Goal: Information Seeking & Learning: Find specific fact

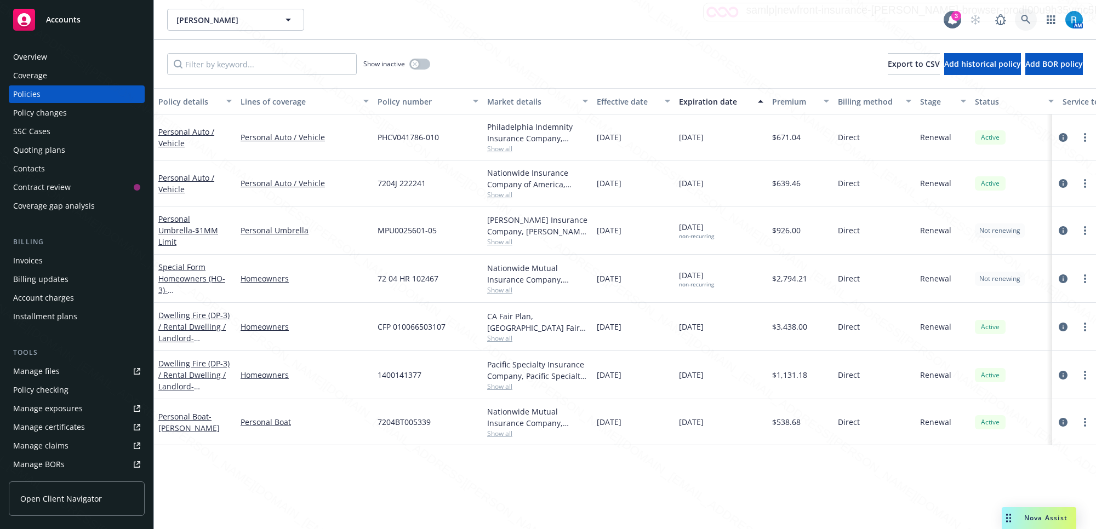
click at [1025, 20] on icon at bounding box center [1026, 20] width 10 height 10
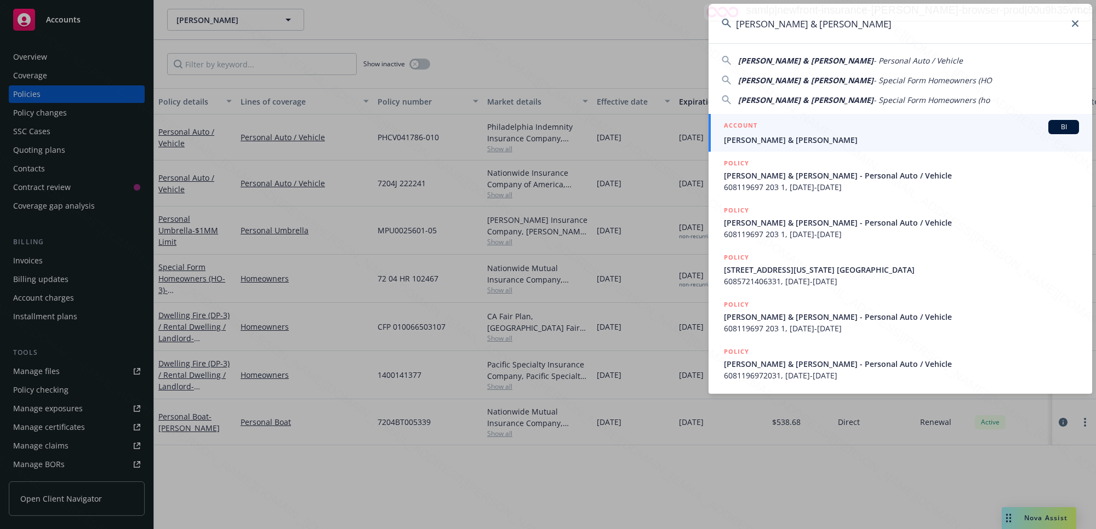
click at [1025, 15] on input "[PERSON_NAME] & [PERSON_NAME]" at bounding box center [901, 23] width 384 height 39
type input "[PERSON_NAME] & [PERSON_NAME]"
click at [806, 139] on span "[PERSON_NAME] & [PERSON_NAME]" at bounding box center [901, 140] width 355 height 12
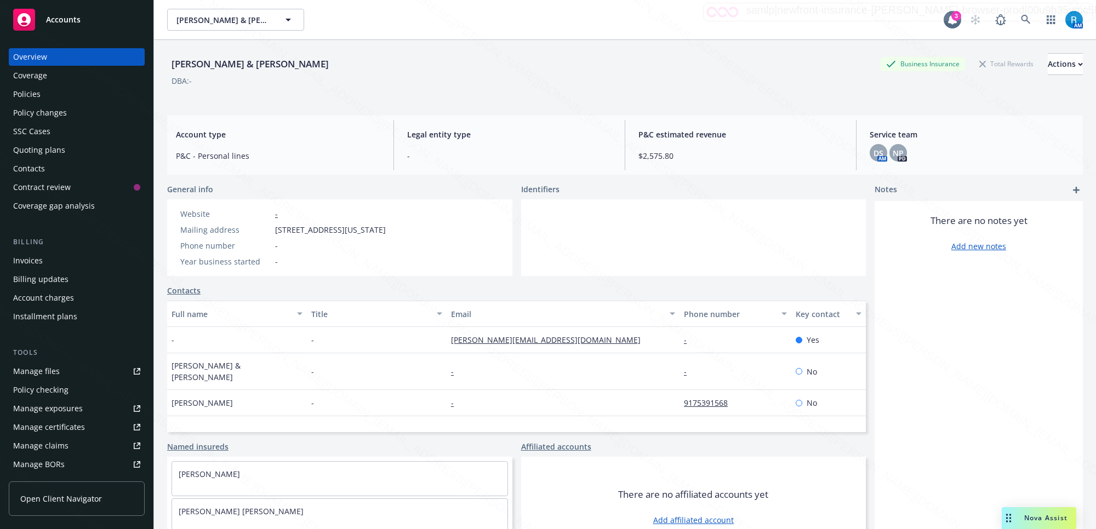
click at [28, 99] on div "Policies" at bounding box center [26, 95] width 27 height 18
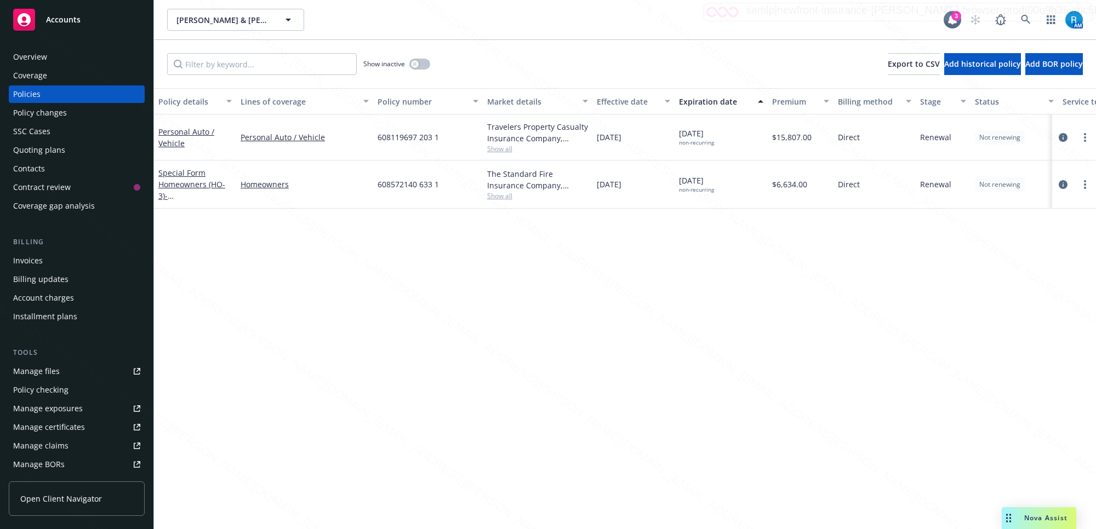
click at [43, 132] on div "SSC Cases" at bounding box center [31, 132] width 37 height 18
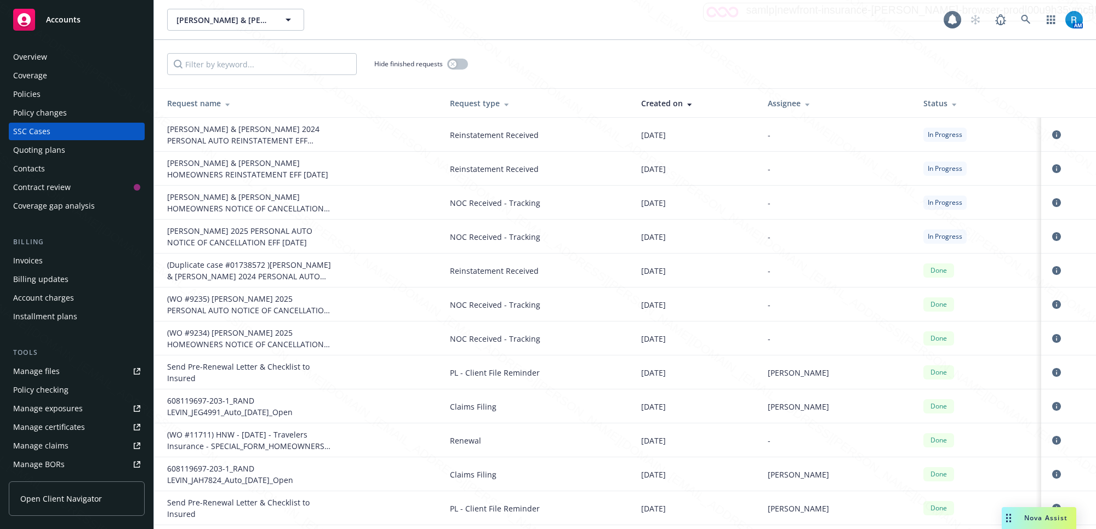
click at [48, 95] on div "Policies" at bounding box center [76, 95] width 127 height 18
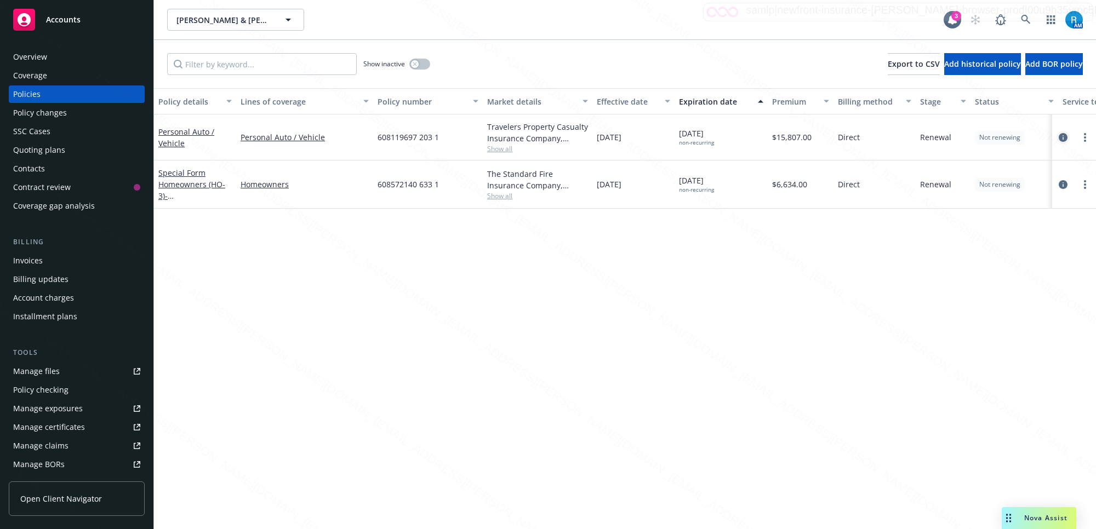
click at [1063, 135] on icon "circleInformation" at bounding box center [1063, 137] width 9 height 9
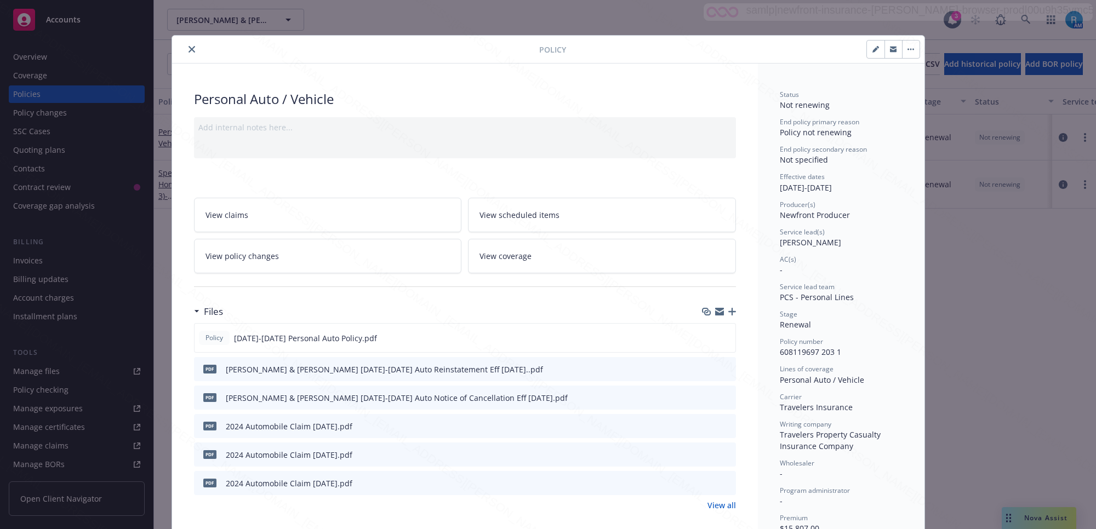
click at [189, 48] on icon "close" at bounding box center [192, 49] width 7 height 7
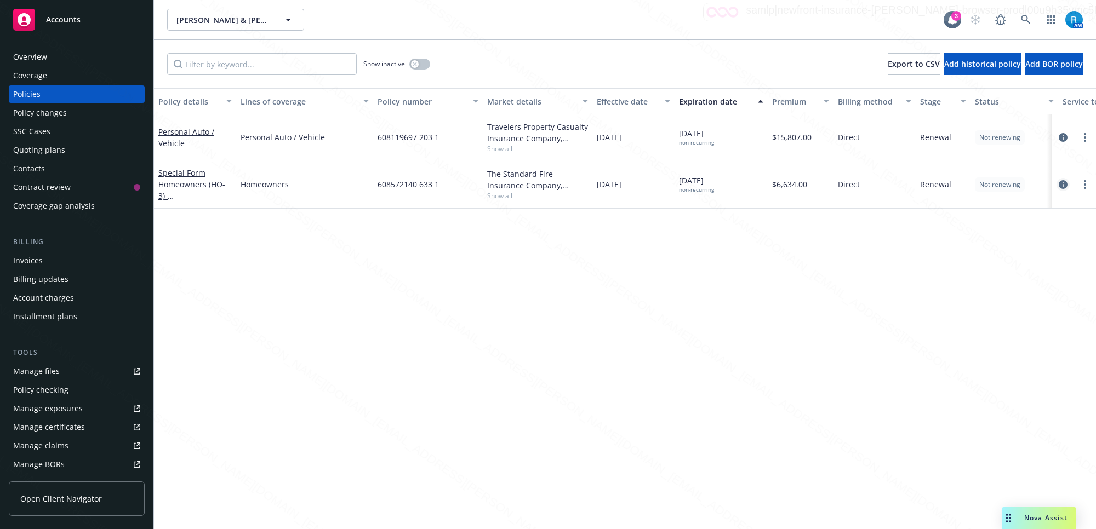
click at [1069, 183] on link "circleInformation" at bounding box center [1063, 184] width 13 height 13
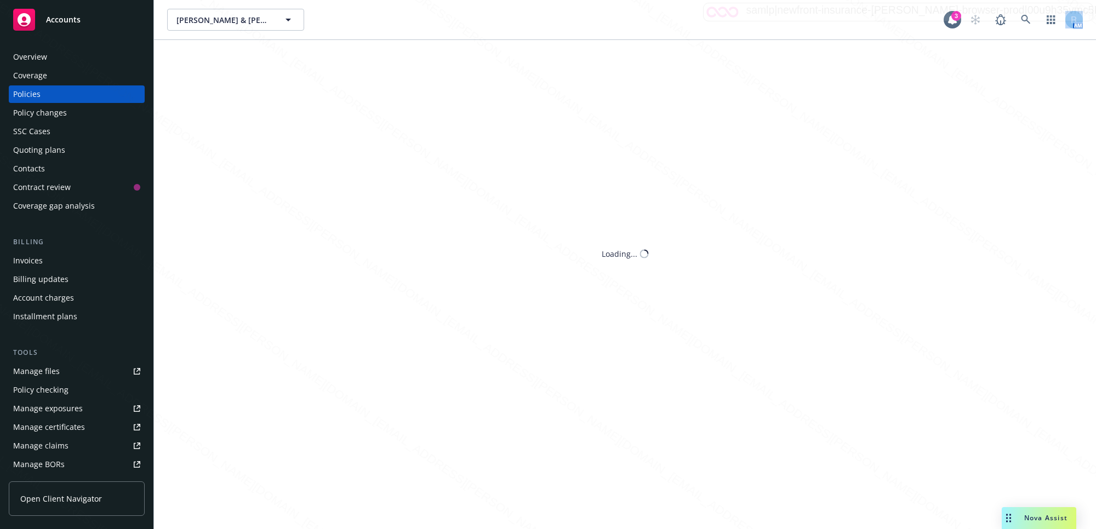
click at [1062, 187] on div "[PERSON_NAME] & [PERSON_NAME] [PERSON_NAME] & [PERSON_NAME] 3 AM Show inactive …" at bounding box center [625, 264] width 942 height 529
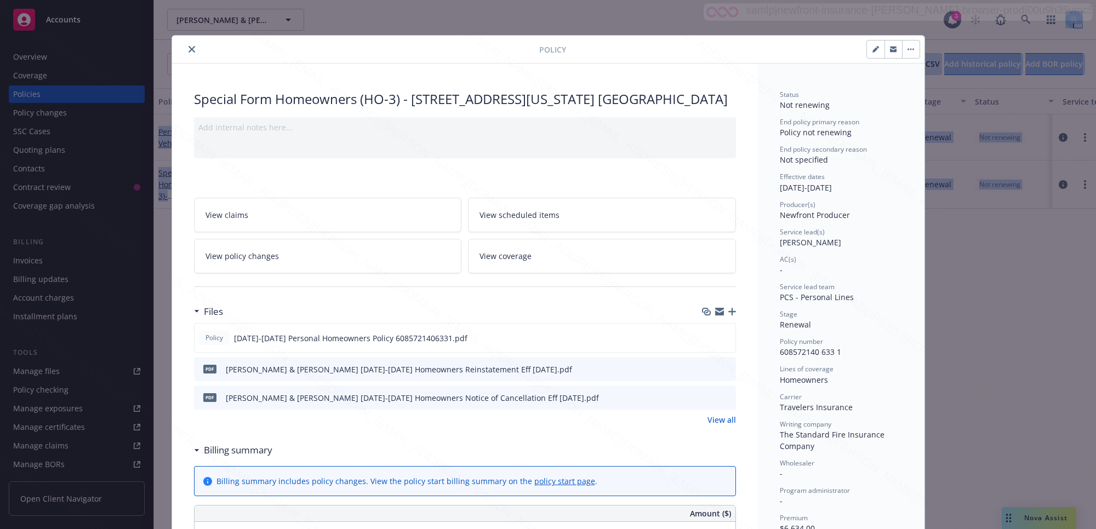
click at [190, 48] on button "close" at bounding box center [191, 49] width 13 height 13
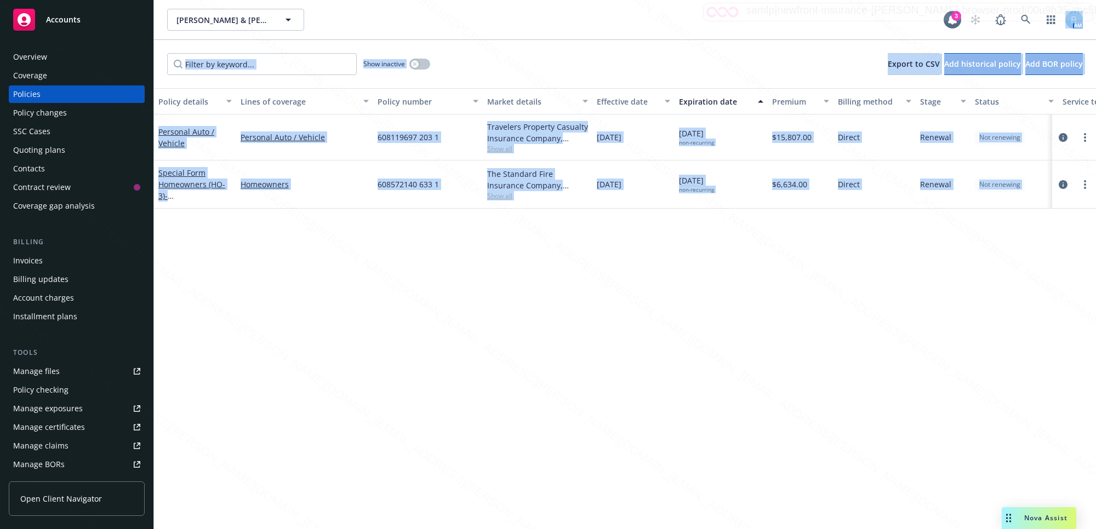
drag, startPoint x: 269, startPoint y: 278, endPoint x: 38, endPoint y: 126, distance: 276.2
click at [267, 278] on div "Policy details Lines of coverage Policy number Market details Effective date Ex…" at bounding box center [625, 308] width 942 height 441
click at [29, 133] on div "SSC Cases" at bounding box center [31, 132] width 37 height 18
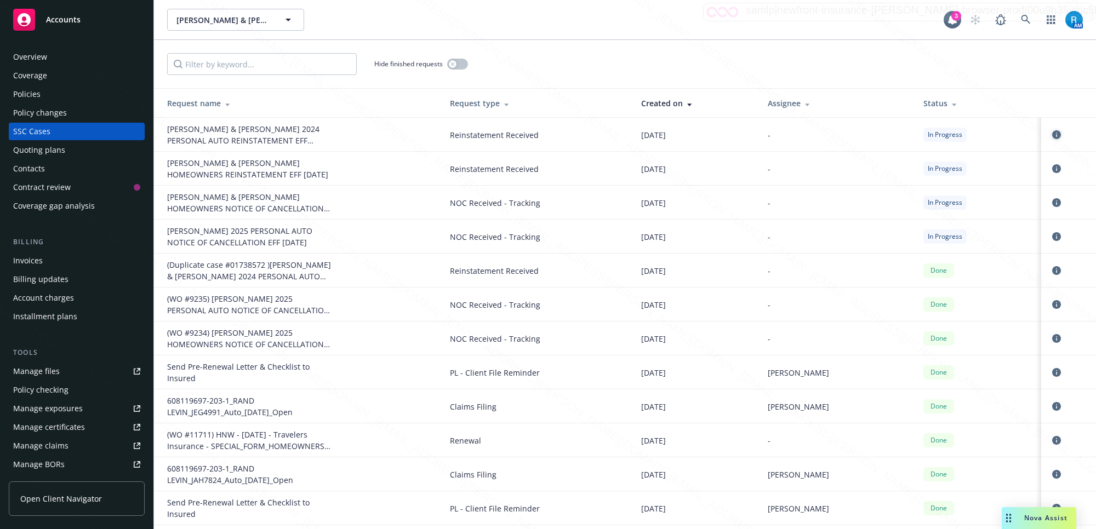
click at [1052, 133] on icon "circleInformation" at bounding box center [1056, 134] width 9 height 9
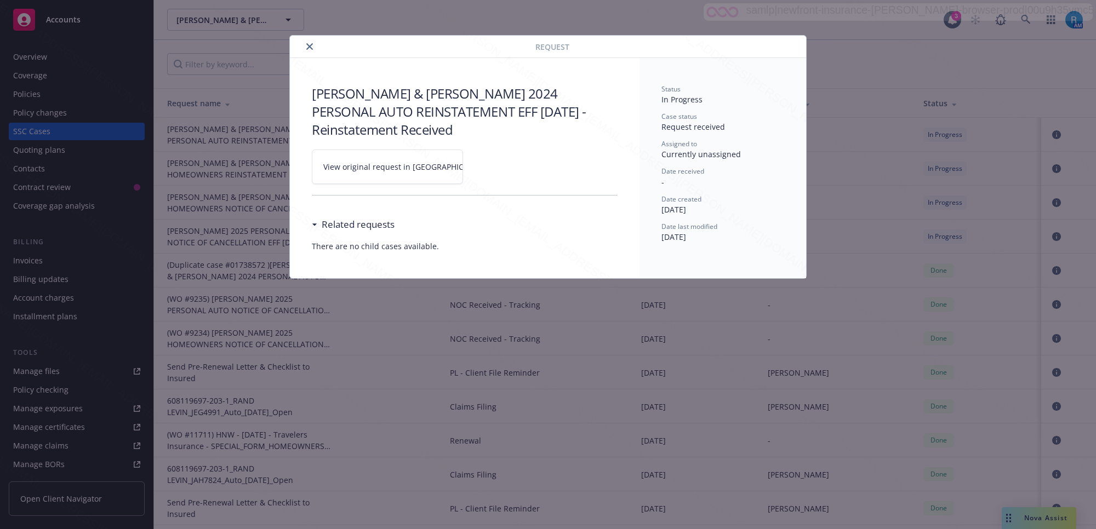
click at [1044, 168] on div "Request [PERSON_NAME] & [PERSON_NAME] 2024 PERSONAL AUTO REINSTATEMENT EFF [DAT…" at bounding box center [548, 264] width 1096 height 529
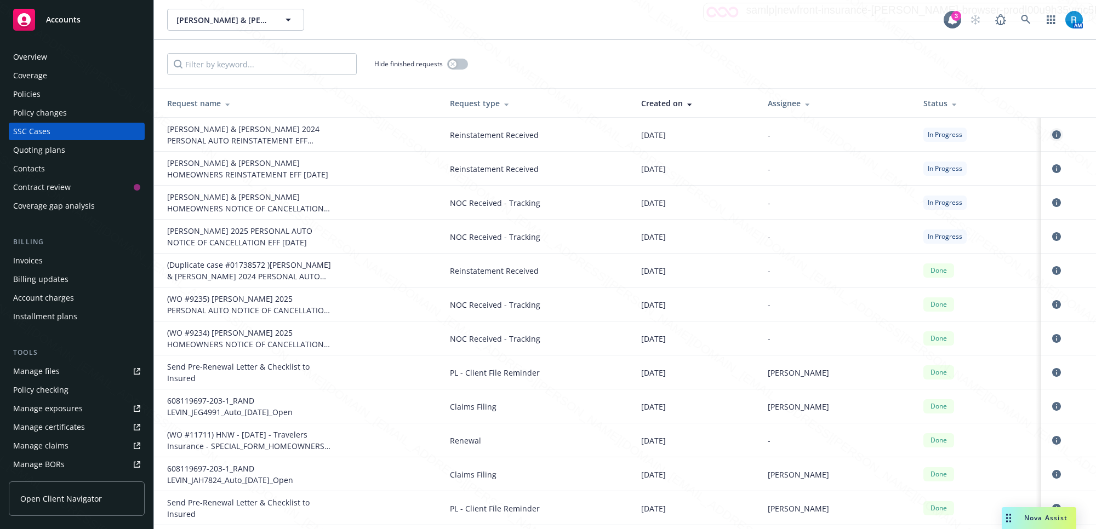
click at [1052, 132] on icon "circleInformation" at bounding box center [1056, 134] width 9 height 9
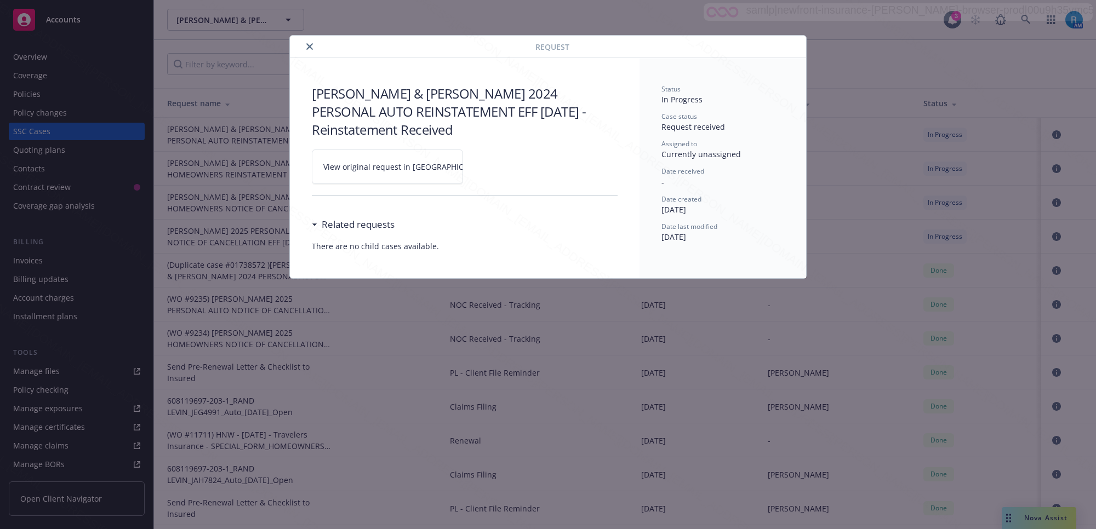
click at [497, 166] on icon at bounding box center [499, 166] width 4 height 4
click at [310, 47] on icon "close" at bounding box center [309, 46] width 7 height 7
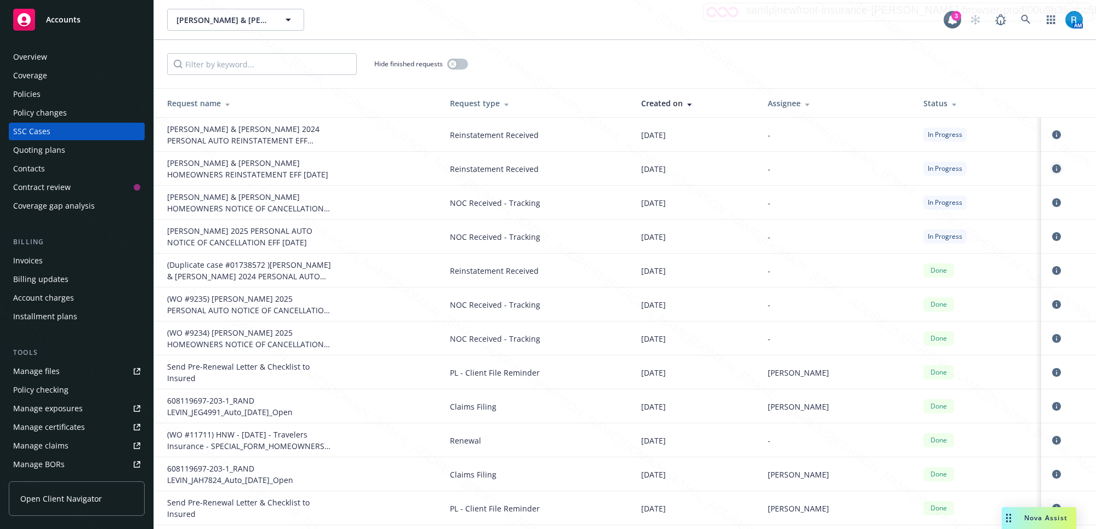
click at [1052, 170] on icon "circleInformation" at bounding box center [1056, 168] width 9 height 9
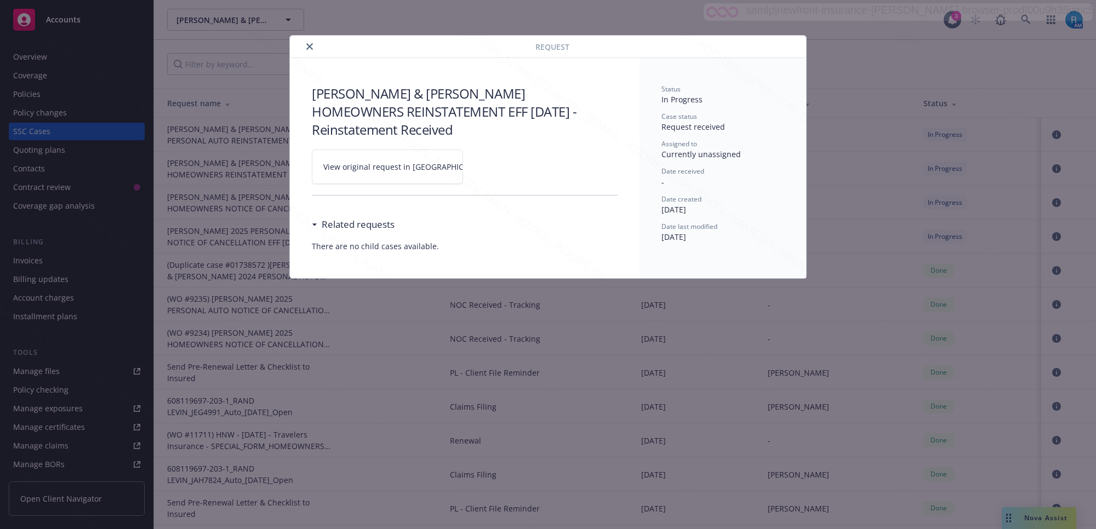
click at [497, 166] on icon at bounding box center [499, 166] width 4 height 4
click at [310, 44] on icon "close" at bounding box center [309, 46] width 7 height 7
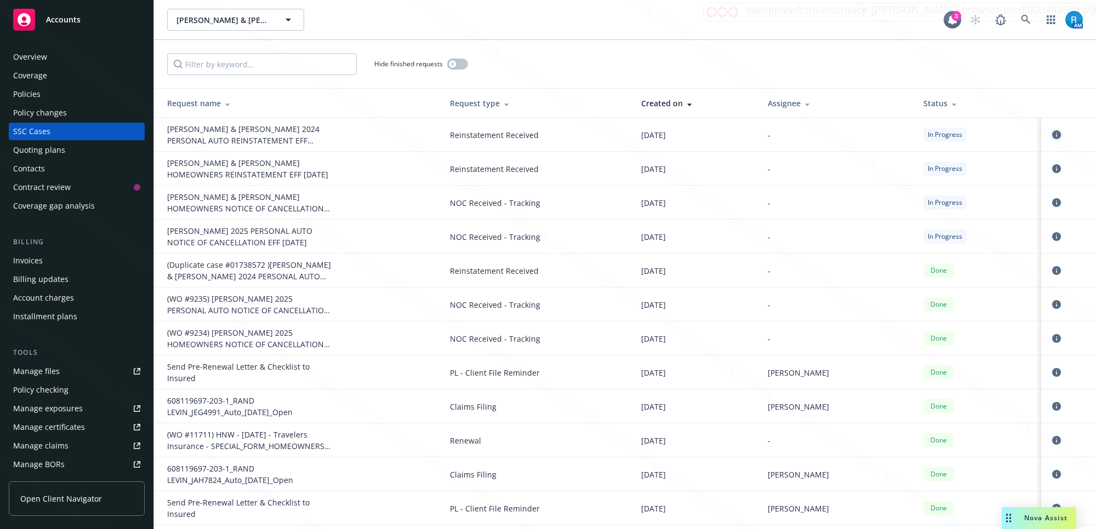
click at [1052, 135] on icon "circleInformation" at bounding box center [1056, 134] width 9 height 9
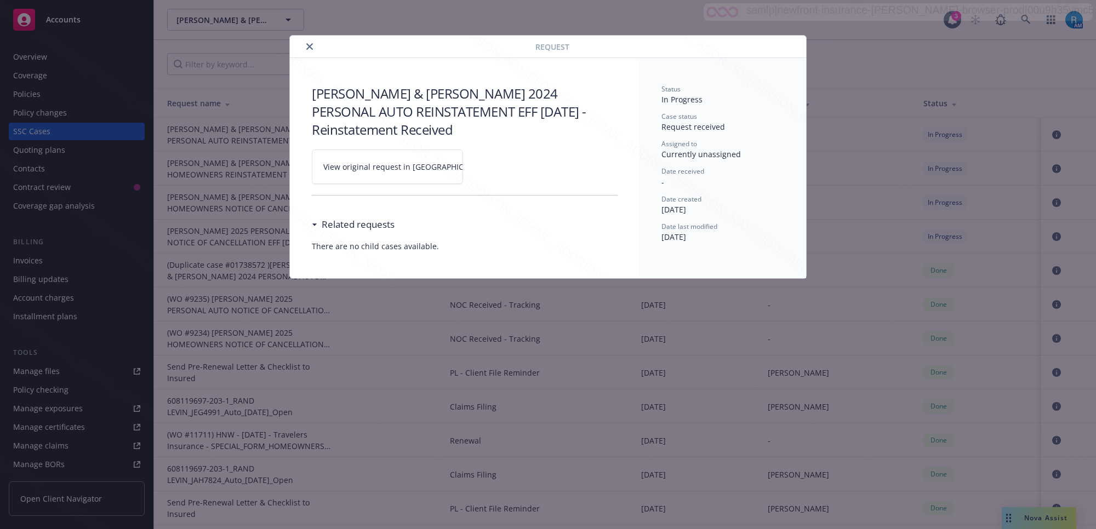
click at [494, 167] on icon at bounding box center [497, 167] width 7 height 7
click at [310, 47] on icon "close" at bounding box center [309, 46] width 7 height 7
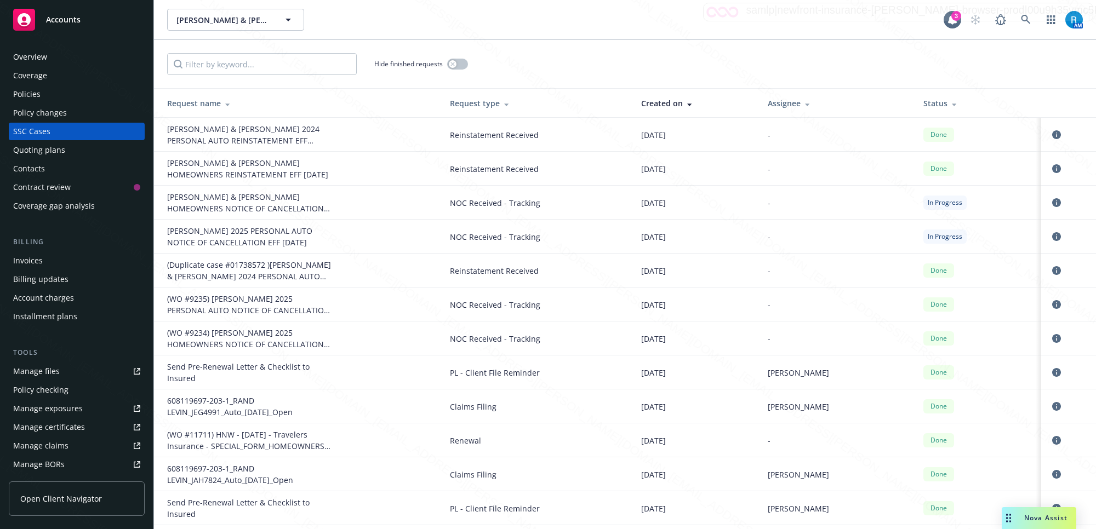
click at [42, 58] on div "Overview" at bounding box center [30, 57] width 34 height 18
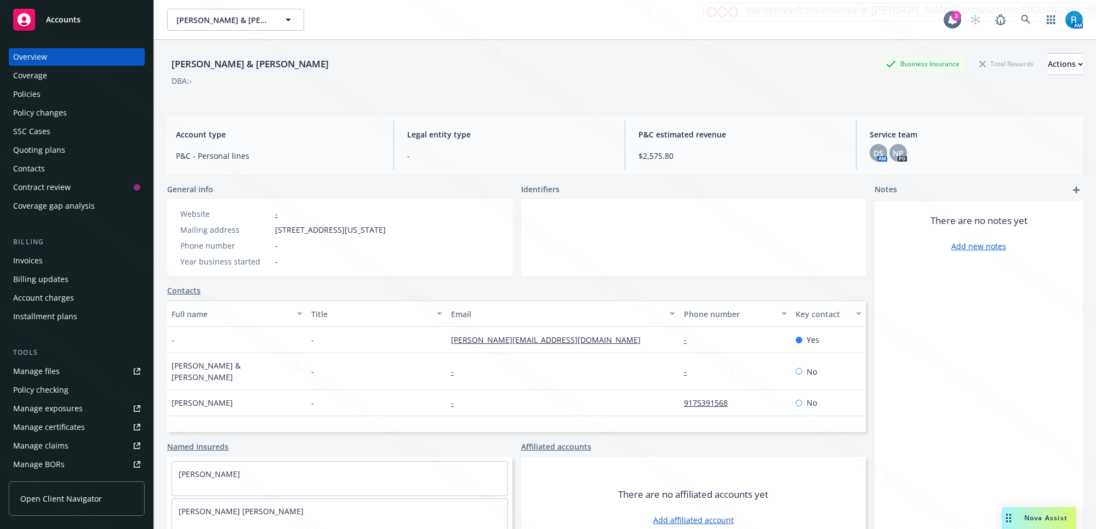
drag, startPoint x: 432, startPoint y: 229, endPoint x: 253, endPoint y: 220, distance: 179.4
click at [253, 220] on div "Website - Mailing address [STREET_ADDRESS][US_STATE] Phone number - Year busine…" at bounding box center [283, 238] width 232 height 77
drag, startPoint x: 436, startPoint y: 258, endPoint x: 335, endPoint y: 119, distance: 171.1
click at [436, 257] on div "Website - Mailing address [STREET_ADDRESS][US_STATE] Phone number - Year busine…" at bounding box center [339, 238] width 345 height 77
drag, startPoint x: 287, startPoint y: 70, endPoint x: 162, endPoint y: 61, distance: 124.7
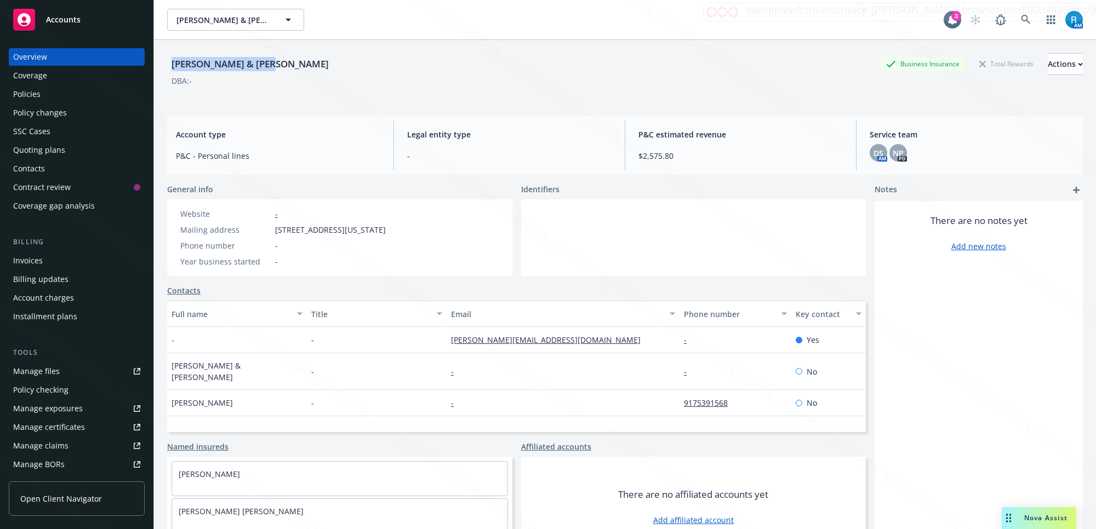
click at [162, 61] on div "[PERSON_NAME] & [PERSON_NAME] Business Insurance Total Rewards Actions DBA: - A…" at bounding box center [625, 304] width 942 height 529
copy div "[PERSON_NAME] & [PERSON_NAME]"
click at [266, 50] on div "[PERSON_NAME] & [PERSON_NAME] Business Insurance Total Rewards Actions DBA: -" at bounding box center [625, 73] width 916 height 67
drag, startPoint x: 280, startPoint y: 67, endPoint x: 132, endPoint y: 65, distance: 148.0
click at [153, 61] on div "Accounts Overview Coverage Policies Policy changes SSC Cases Quoting plans Cont…" at bounding box center [548, 264] width 1096 height 529
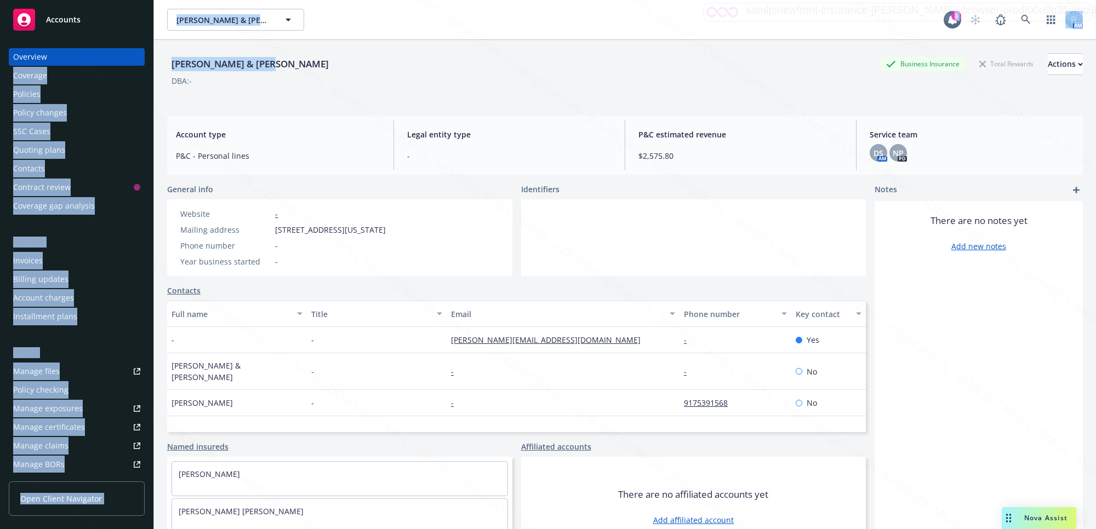
click at [270, 76] on div "DBA: -" at bounding box center [625, 81] width 916 height 12
drag, startPoint x: 269, startPoint y: 64, endPoint x: 146, endPoint y: 63, distance: 123.3
click at [146, 63] on div "Accounts Overview Coverage Policies Policy changes SSC Cases Quoting plans Cont…" at bounding box center [548, 264] width 1096 height 529
copy div "Coverage Policies Policy changes SSC Cases Quoting plans Contacts Contract revi…"
click at [70, 94] on div "Policies" at bounding box center [76, 95] width 127 height 18
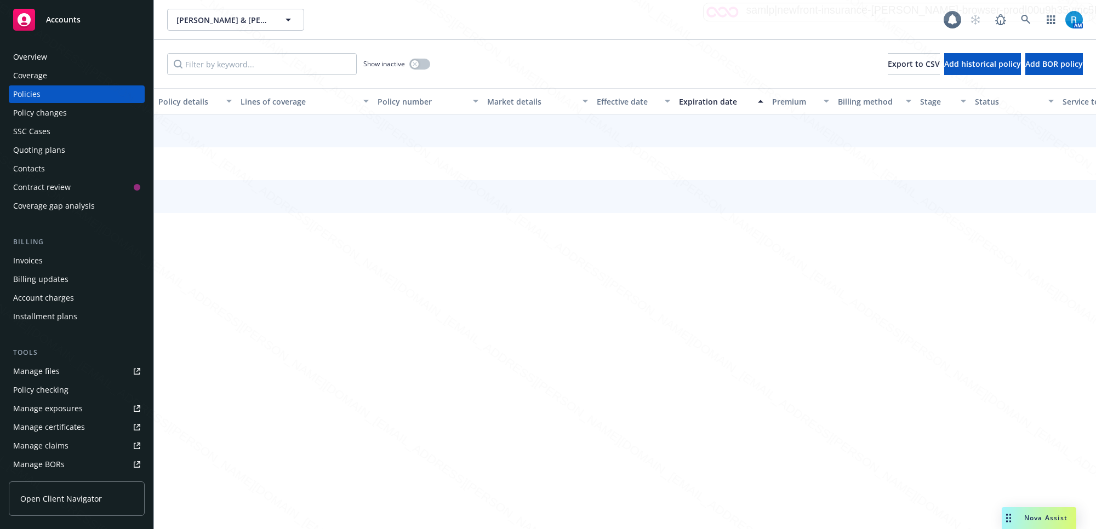
click at [30, 92] on div "Policies" at bounding box center [26, 95] width 27 height 18
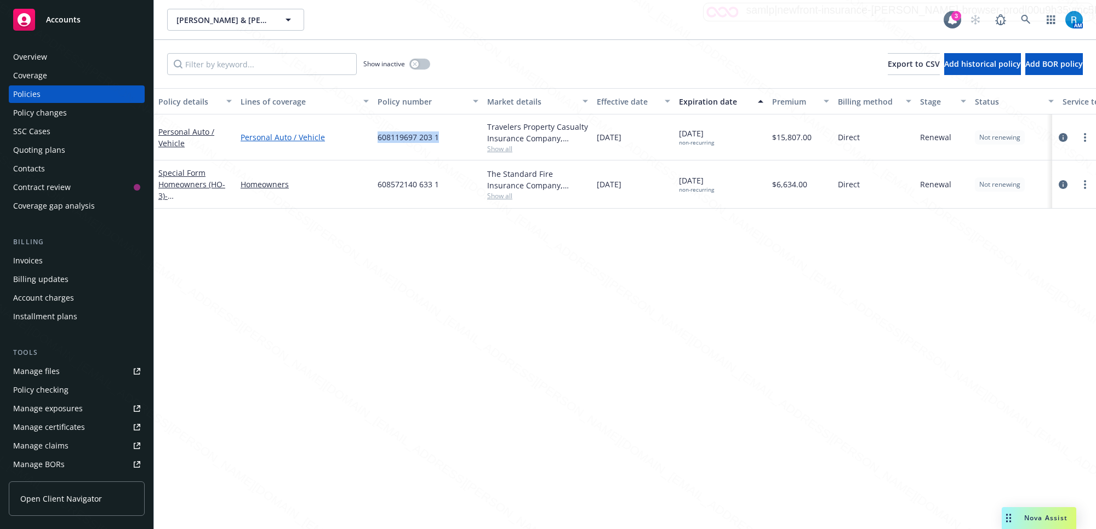
drag, startPoint x: 443, startPoint y: 139, endPoint x: 368, endPoint y: 137, distance: 75.1
click at [368, 137] on div "Personal Auto / Vehicle Personal Auto / Vehicle 608119697 203 1 Travelers Prope…" at bounding box center [683, 138] width 1058 height 46
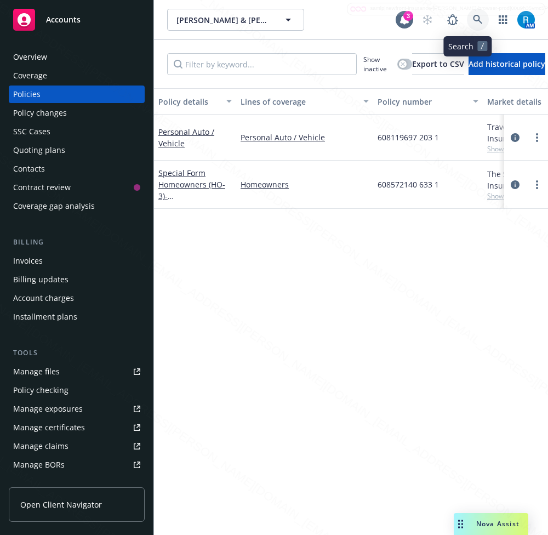
click at [473, 21] on icon at bounding box center [478, 20] width 10 height 10
click at [258, 222] on div "Policy details Lines of coverage Policy number Market details Effective date Ex…" at bounding box center [351, 308] width 394 height 441
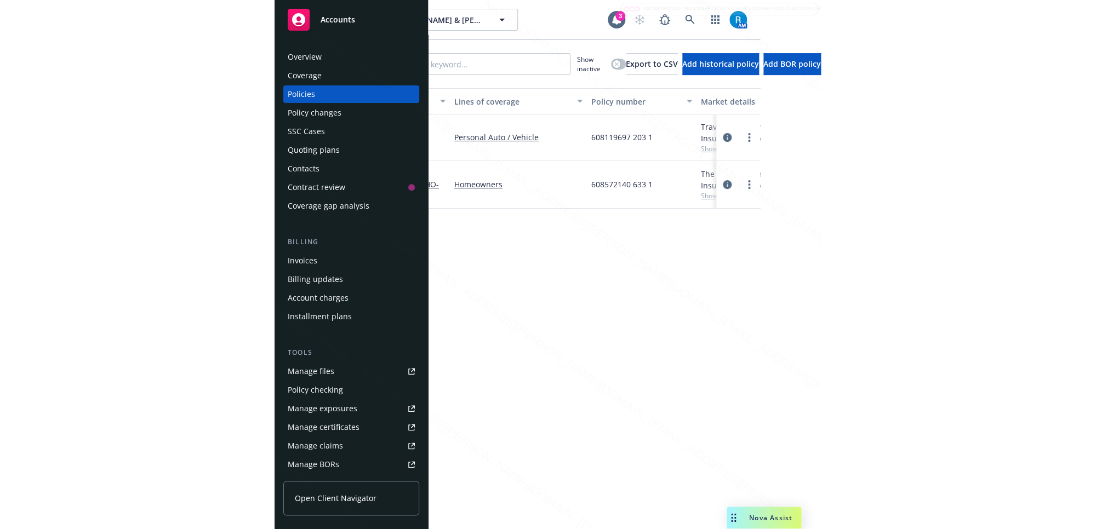
scroll to position [0, 83]
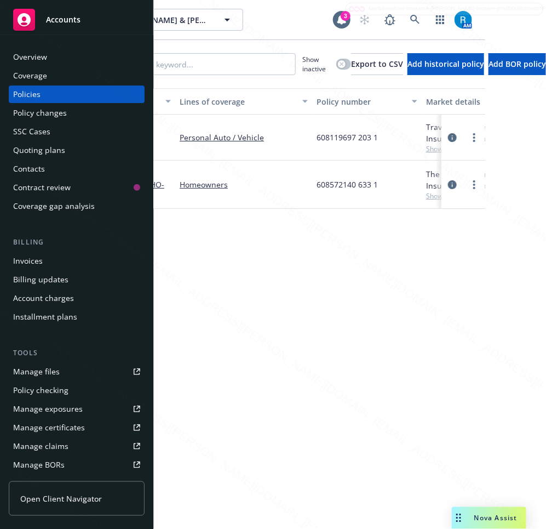
click at [40, 50] on div "Overview" at bounding box center [30, 57] width 34 height 18
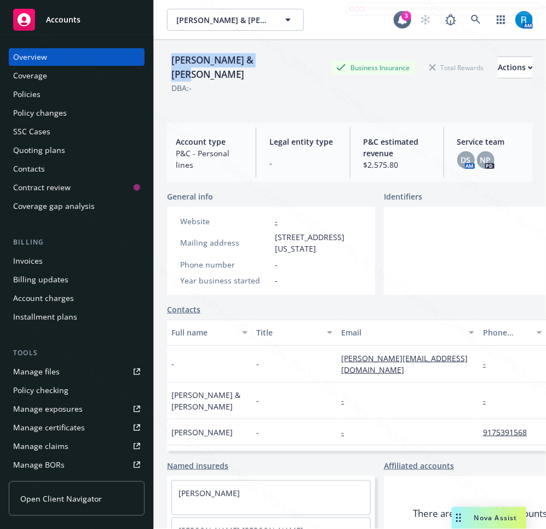
drag, startPoint x: 269, startPoint y: 66, endPoint x: 168, endPoint y: 64, distance: 100.9
click at [168, 64] on div "[PERSON_NAME] & [PERSON_NAME] Business Insurance Total Rewards Actions" at bounding box center [350, 67] width 366 height 29
copy div "[PERSON_NAME] & [PERSON_NAME]"
click at [39, 96] on div "Policies" at bounding box center [26, 95] width 27 height 18
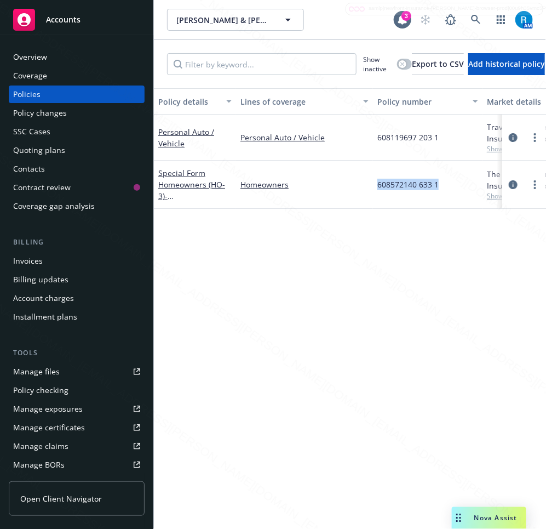
drag, startPoint x: 438, startPoint y: 185, endPoint x: 374, endPoint y: 185, distance: 64.7
click at [374, 185] on div "608572140 633 1" at bounding box center [428, 185] width 110 height 48
